Goal: Task Accomplishment & Management: Use online tool/utility

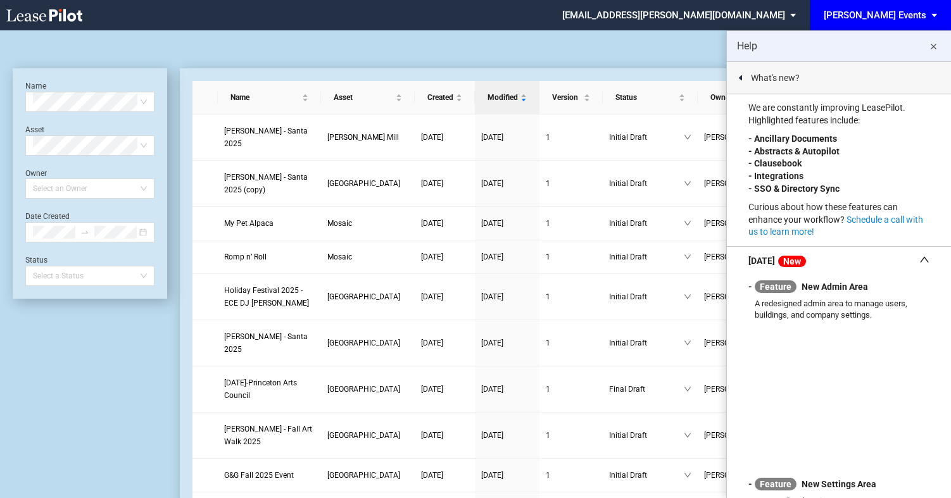
click at [184, 58] on div at bounding box center [475, 45] width 925 height 30
click at [929, 47] on md-icon "close" at bounding box center [932, 46] width 15 height 15
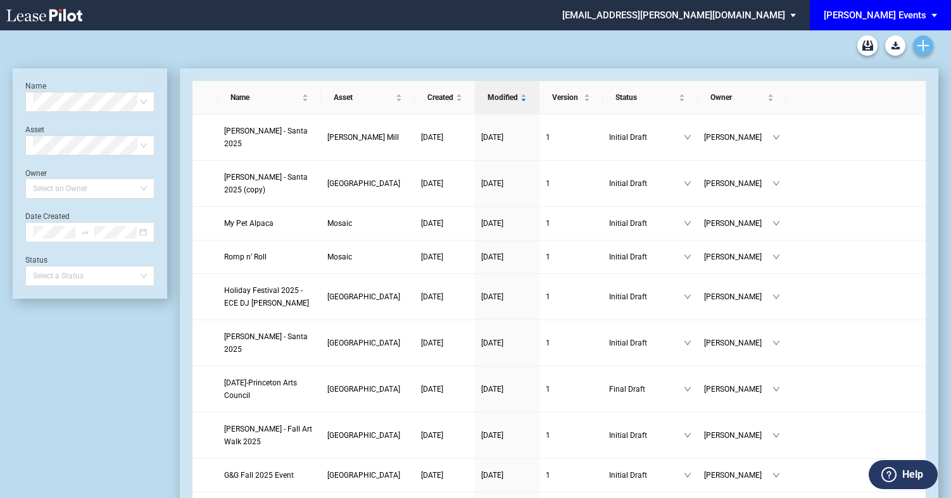
click at [931, 47] on link "Create new document" at bounding box center [923, 45] width 20 height 20
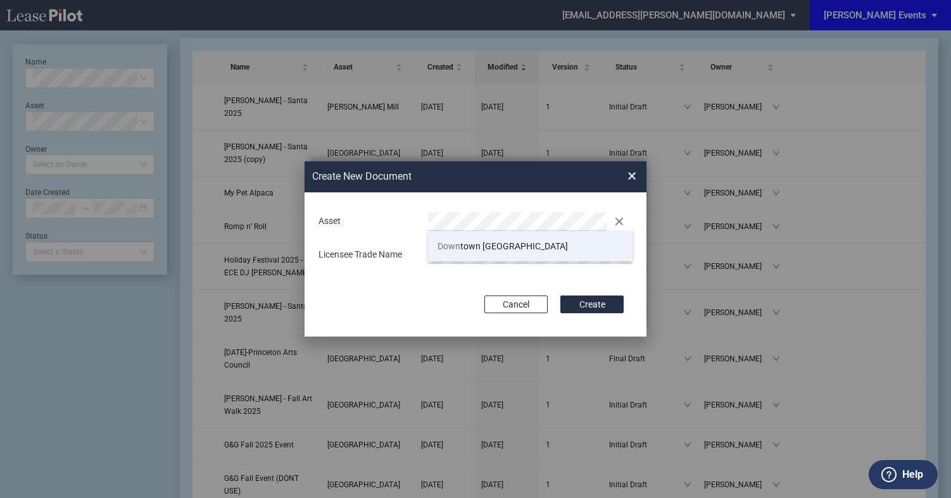
click at [489, 239] on li "Down town Palm Beach Gardens" at bounding box center [530, 246] width 204 height 30
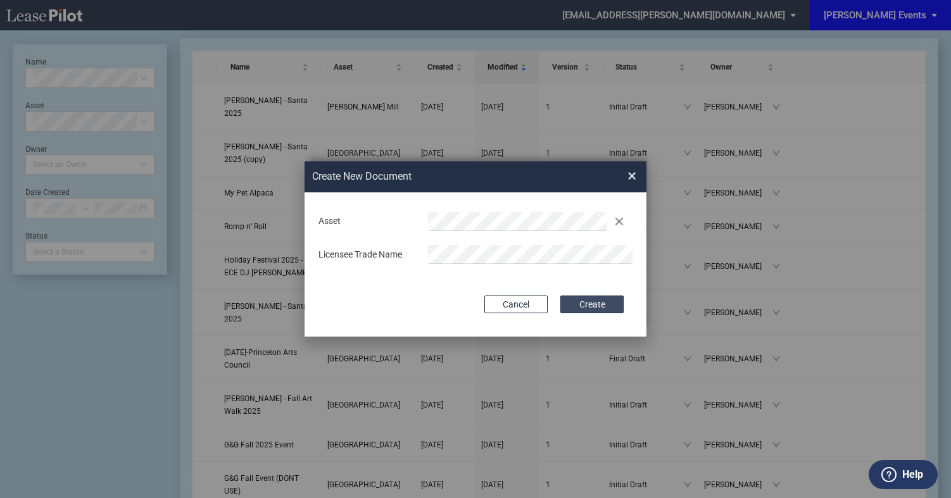
click at [592, 306] on button "Create" at bounding box center [591, 305] width 63 height 18
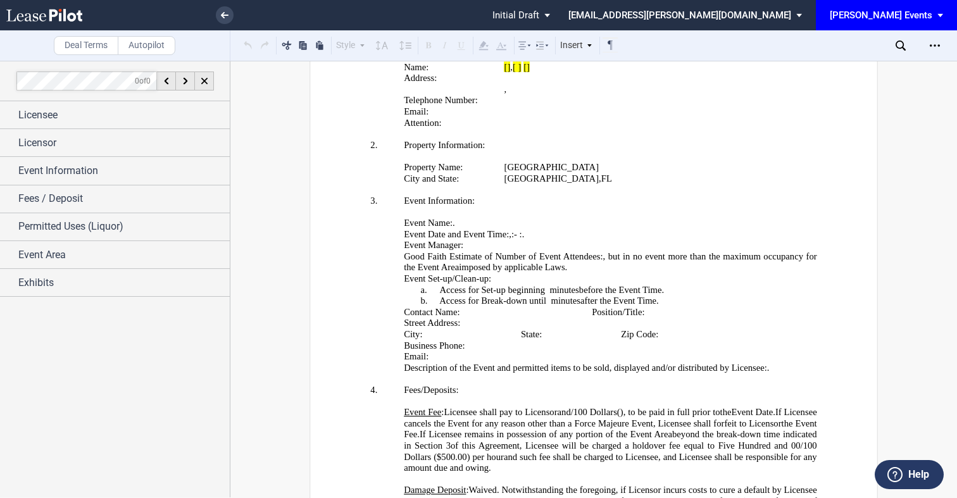
scroll to position [2415, 0]
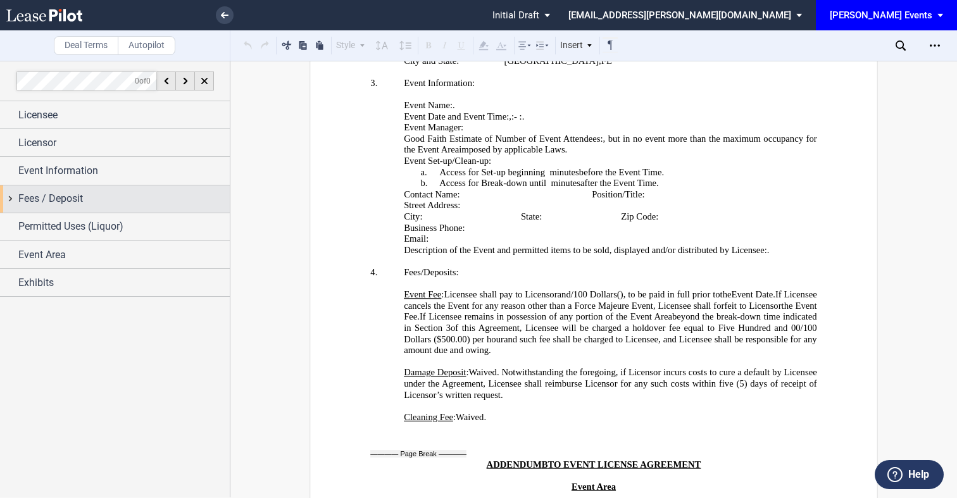
click at [75, 195] on span "Fees / Deposit" at bounding box center [50, 198] width 65 height 15
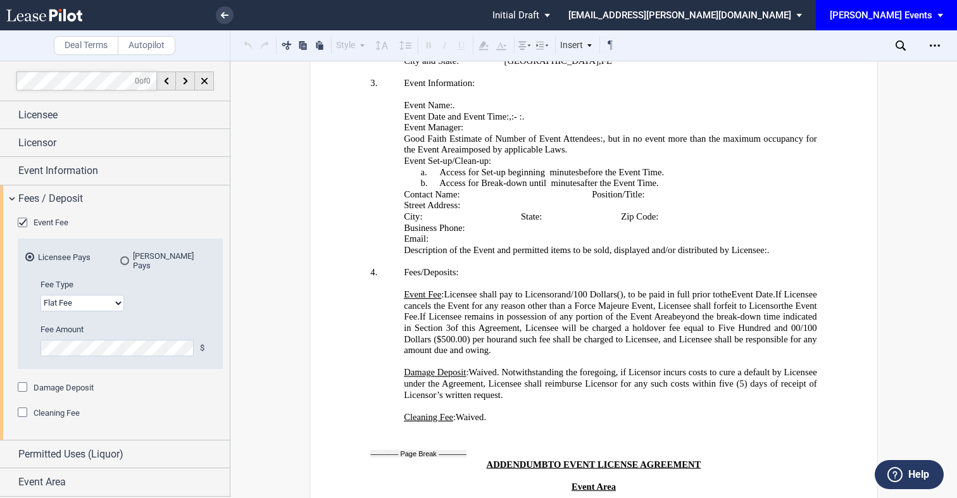
drag, startPoint x: 123, startPoint y: 254, endPoint x: 159, endPoint y: 259, distance: 36.3
click at [122, 256] on div "EDENS Pays" at bounding box center [124, 260] width 9 height 9
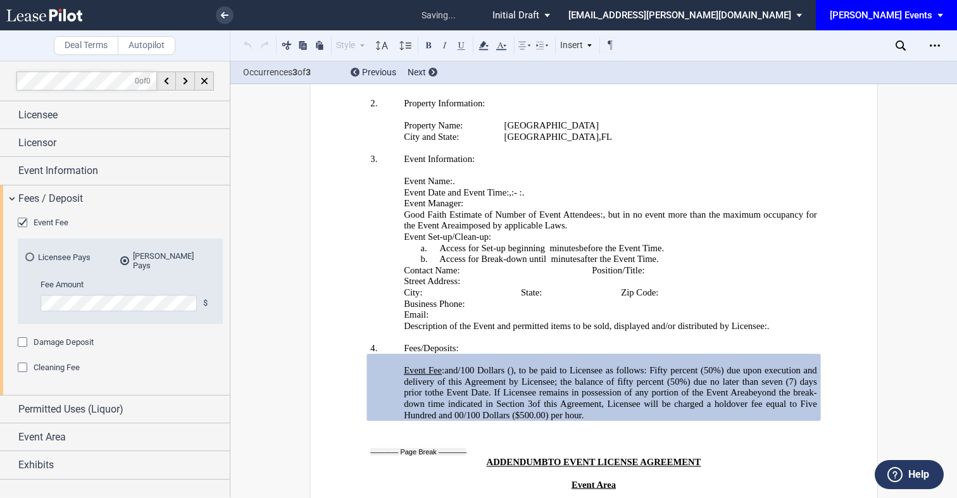
click at [934, 41] on icon "Open Lease options menu" at bounding box center [935, 46] width 10 height 10
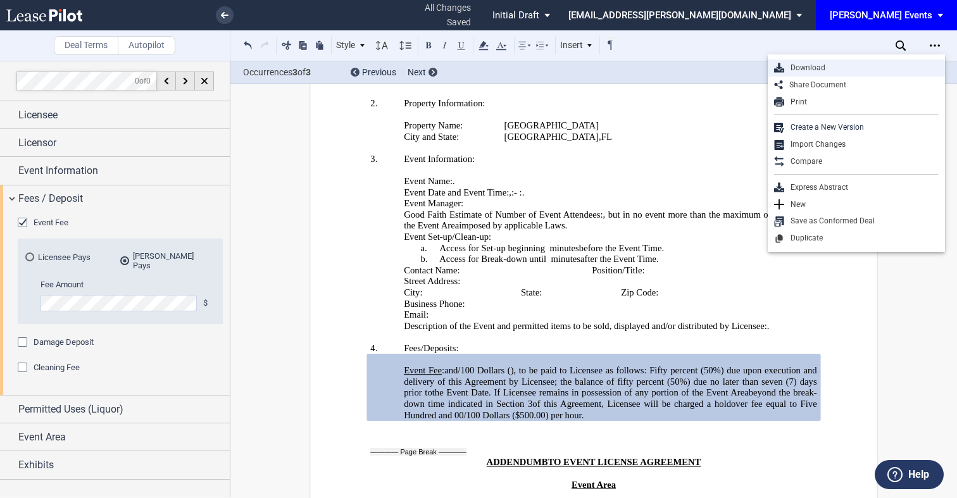
click at [837, 67] on div "Download" at bounding box center [861, 68] width 154 height 11
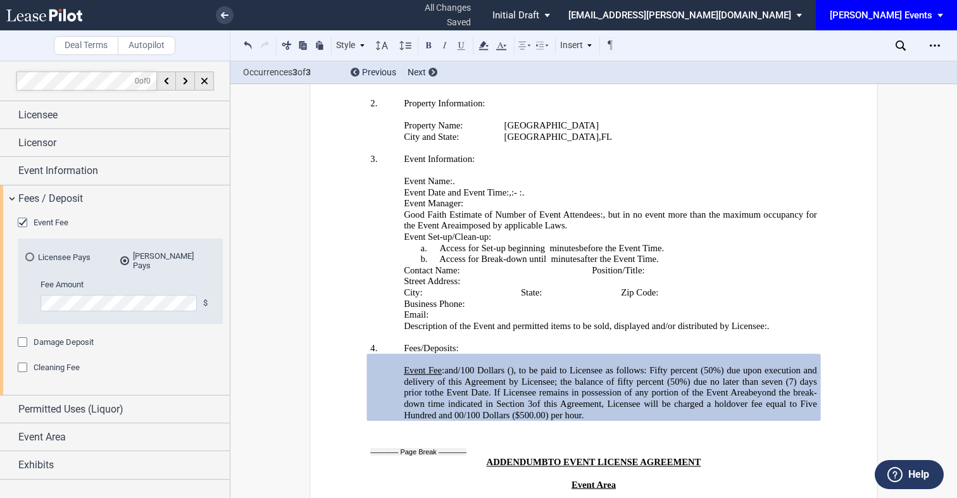
click at [798, 26] on md-select "[EMAIL_ADDRESS][PERSON_NAME][DOMAIN_NAME] Settings Sign Out" at bounding box center [690, 14] width 246 height 28
